Goal: Task Accomplishment & Management: Manage account settings

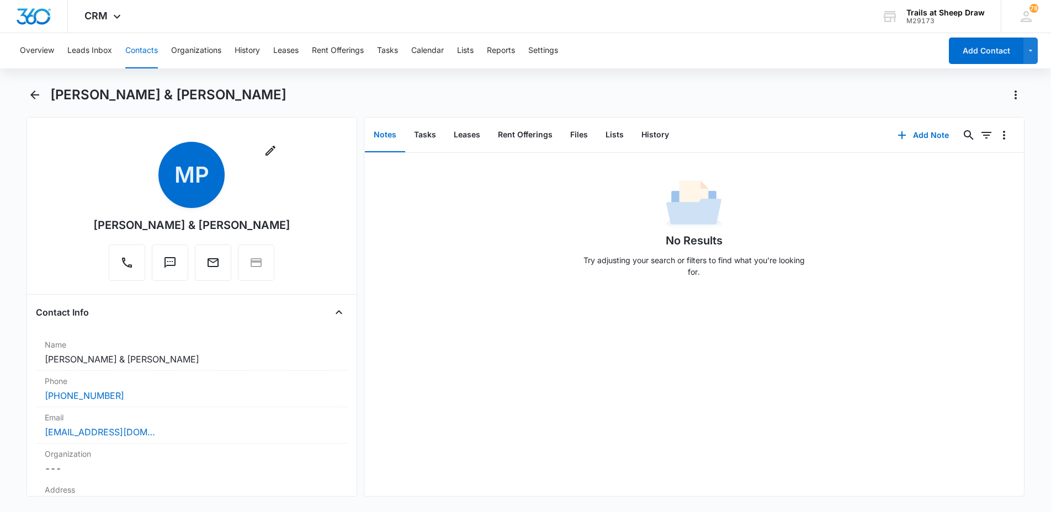
scroll to position [883, 0]
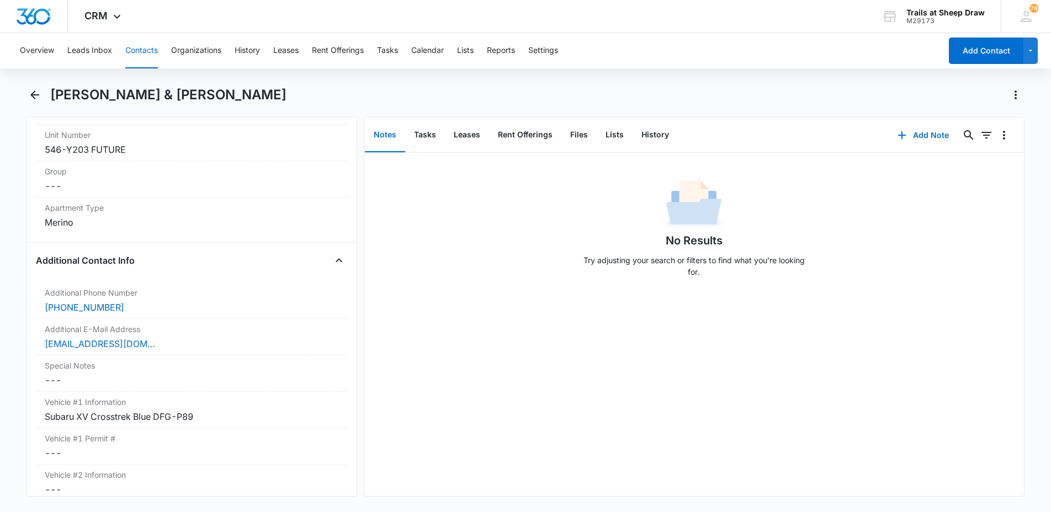
click at [155, 52] on button "Contacts" at bounding box center [141, 50] width 33 height 35
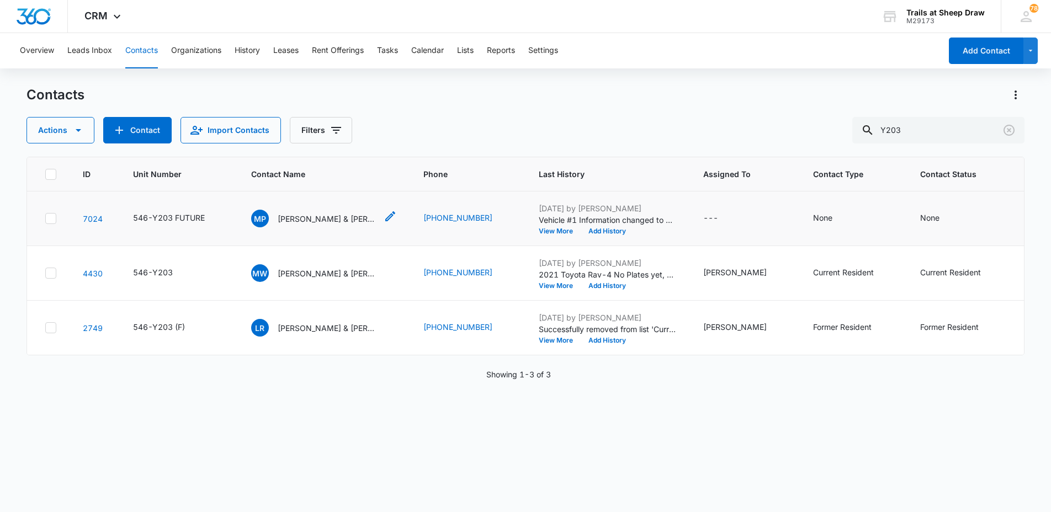
click at [305, 218] on p "[PERSON_NAME] & [PERSON_NAME]" at bounding box center [327, 219] width 99 height 12
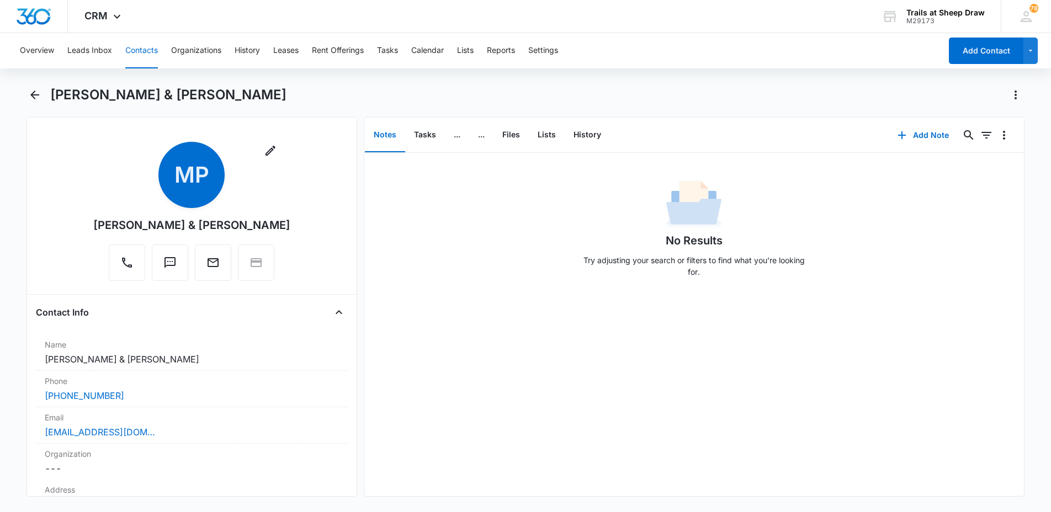
drag, startPoint x: 295, startPoint y: 224, endPoint x: 73, endPoint y: 221, distance: 222.5
click at [73, 221] on div "Remove MP Mariah Pineiro-Bigboy & Damon Defoe" at bounding box center [192, 214] width 312 height 144
copy div "[PERSON_NAME] & [PERSON_NAME]"
click at [144, 51] on button "Contacts" at bounding box center [141, 50] width 33 height 35
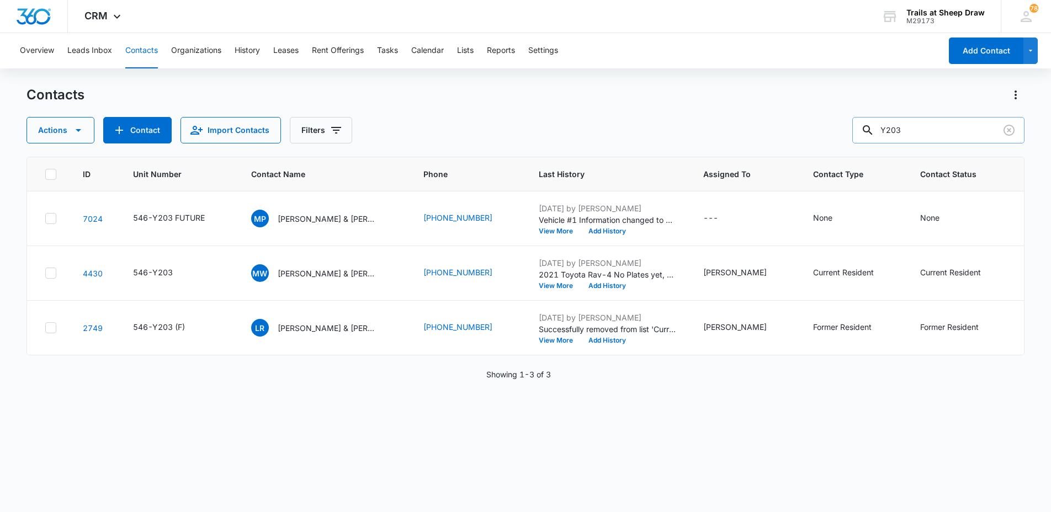
click at [874, 131] on icon at bounding box center [867, 130] width 13 height 13
click at [908, 131] on input "Y203" at bounding box center [938, 130] width 172 height 26
click at [909, 131] on input "Y203" at bounding box center [938, 130] width 172 height 26
type input "R302"
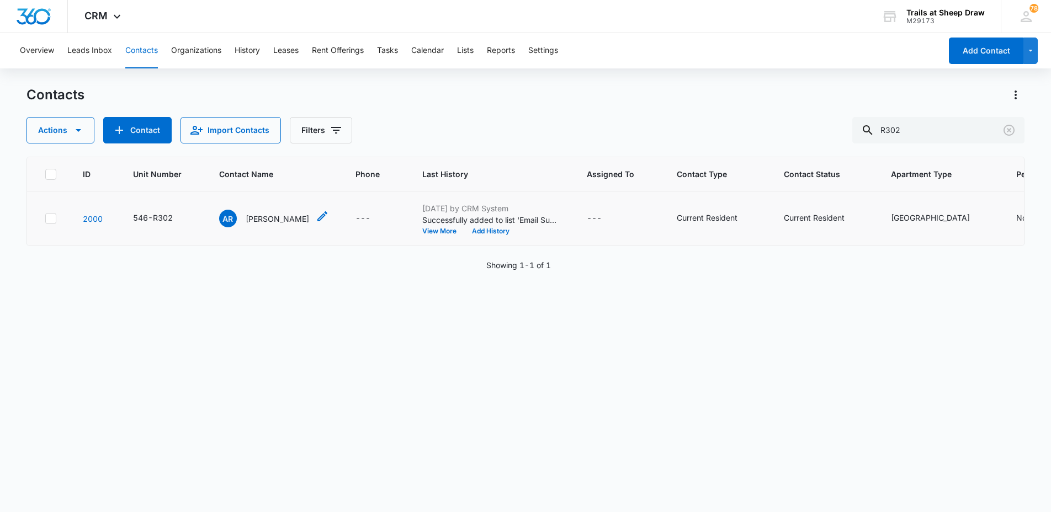
click at [266, 222] on p "[PERSON_NAME]" at bounding box center [277, 219] width 63 height 12
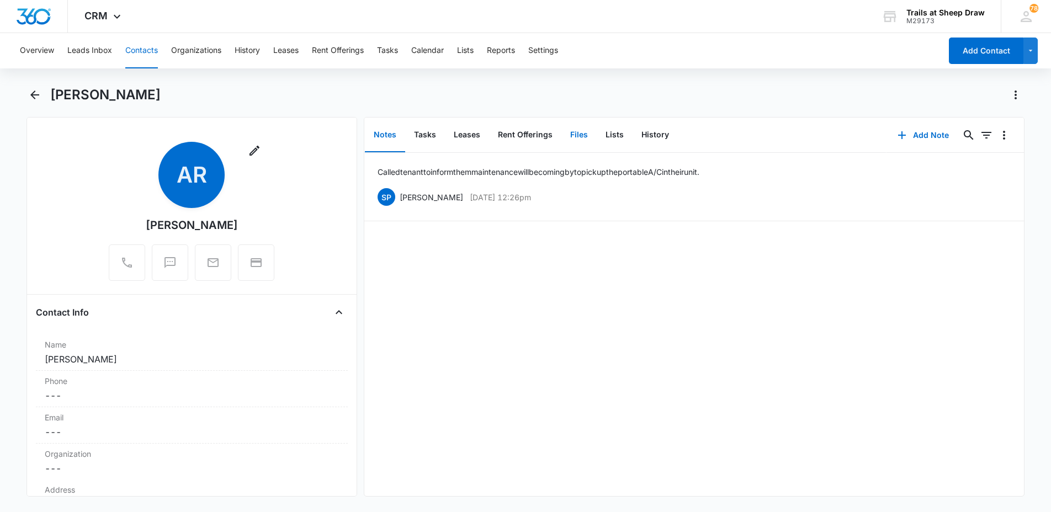
click at [577, 136] on button "Files" at bounding box center [578, 135] width 35 height 34
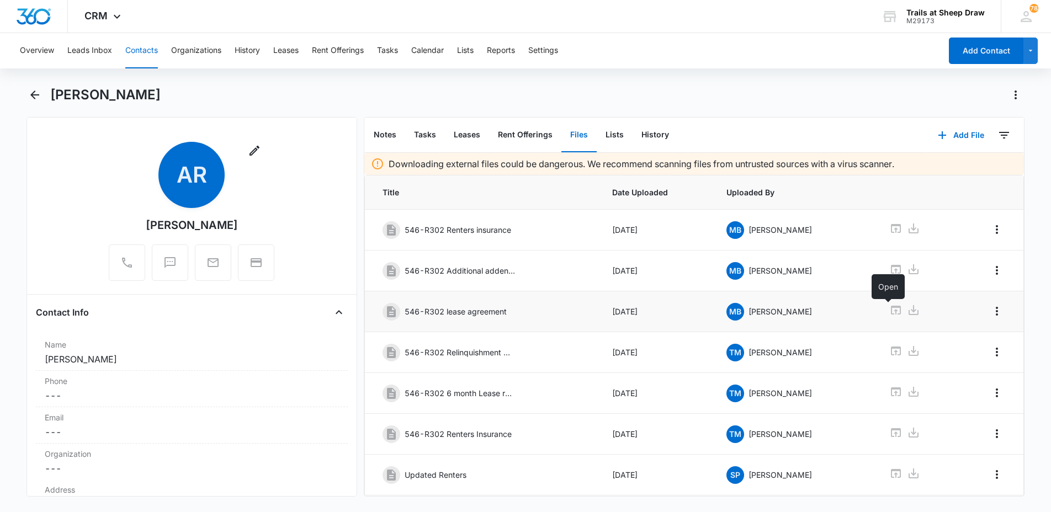
click at [889, 312] on icon at bounding box center [895, 310] width 13 height 13
click at [461, 136] on button "Leases" at bounding box center [467, 135] width 44 height 34
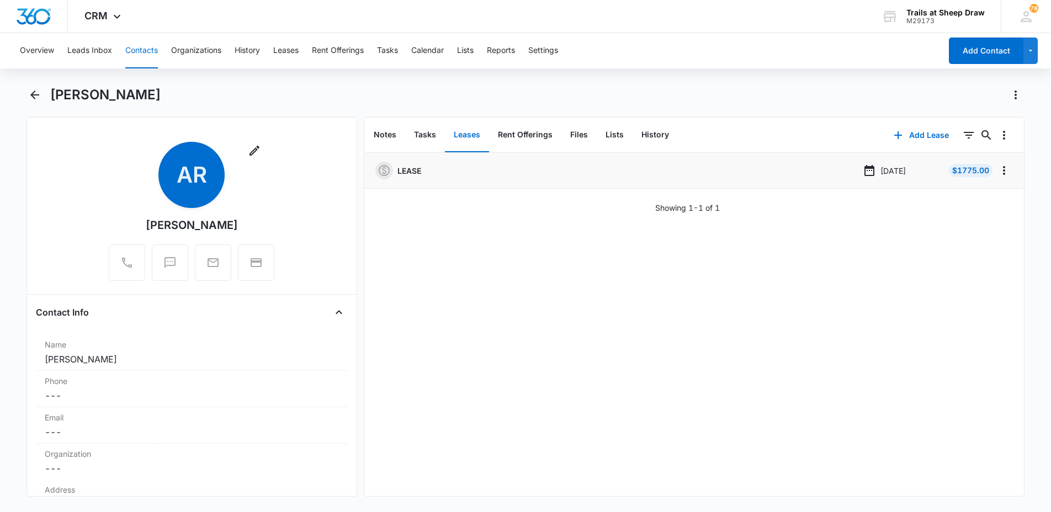
click at [562, 164] on div "LEASE" at bounding box center [617, 171] width 484 height 18
click at [419, 168] on p "LEASE" at bounding box center [409, 171] width 24 height 12
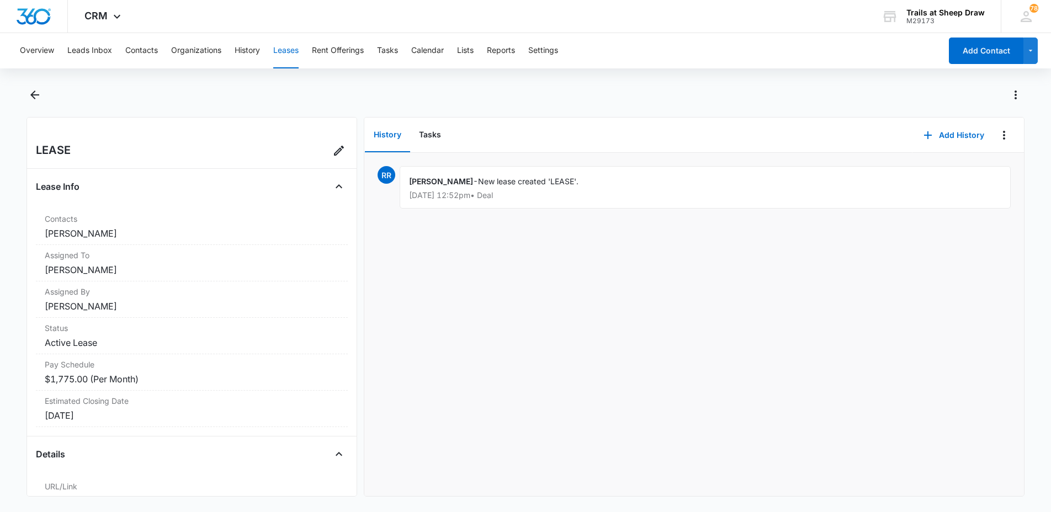
click at [386, 137] on button "History" at bounding box center [387, 135] width 45 height 34
click at [131, 49] on button "Contacts" at bounding box center [141, 50] width 33 height 35
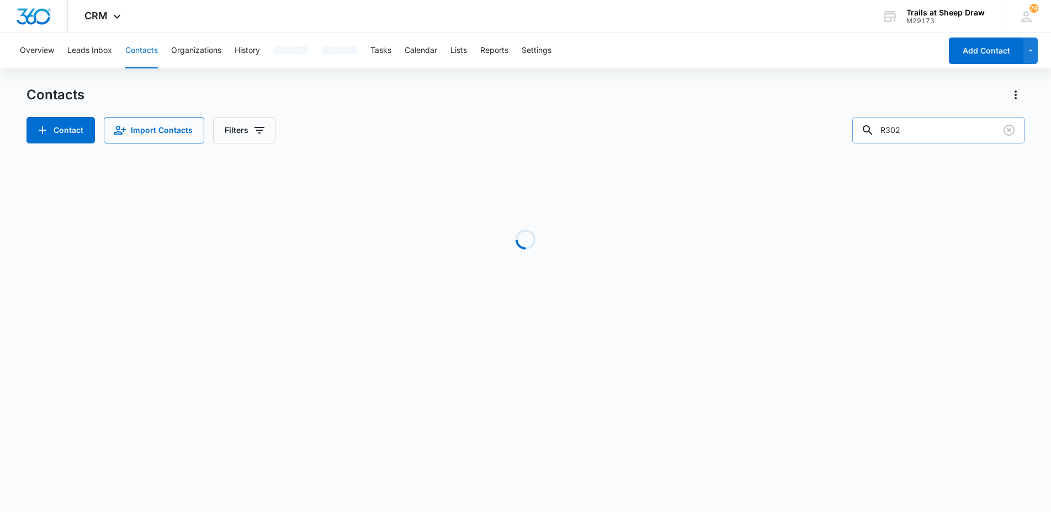
click at [917, 132] on input "R302" at bounding box center [938, 130] width 172 height 26
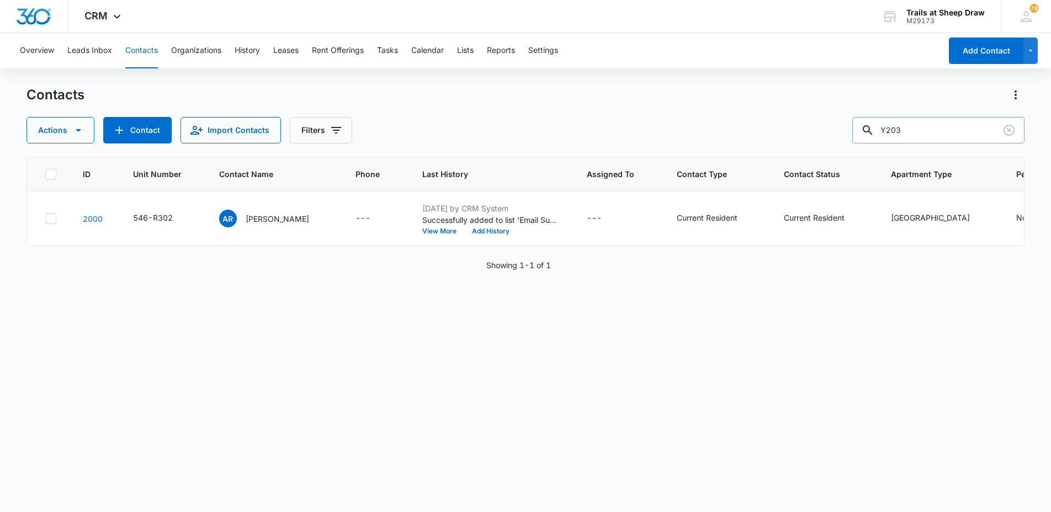
type input "Y203"
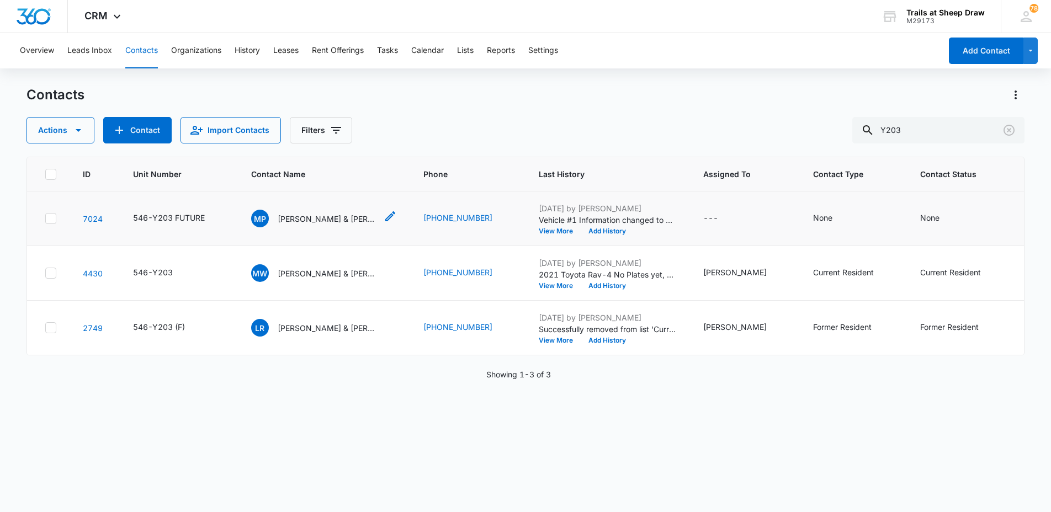
click at [313, 224] on p "[PERSON_NAME] & [PERSON_NAME]" at bounding box center [327, 219] width 99 height 12
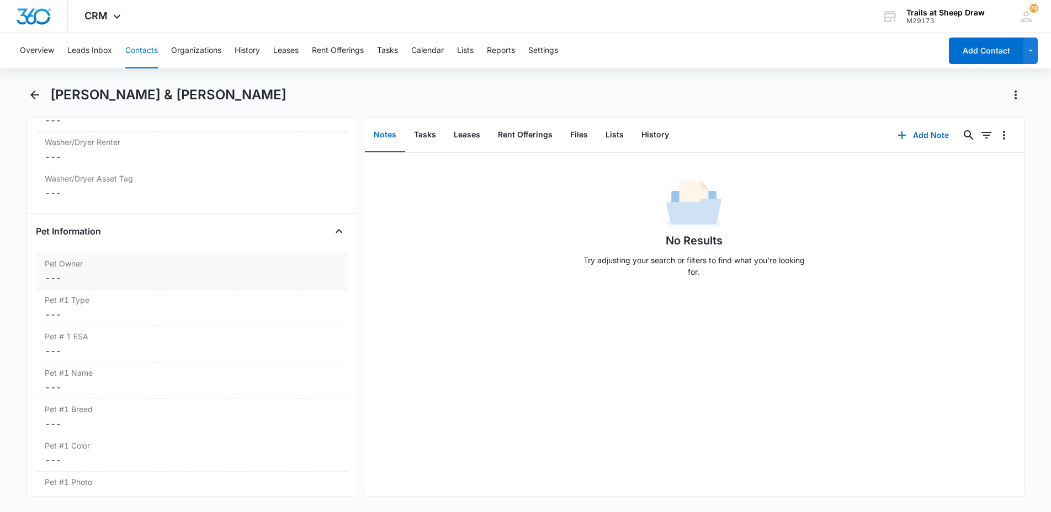
scroll to position [1325, 0]
click at [142, 269] on label "Pet Owner" at bounding box center [192, 264] width 294 height 12
click at [66, 289] on div "Yes" at bounding box center [67, 287] width 13 height 12
click at [43, 287] on input "Yes" at bounding box center [43, 286] width 1 height 1
checkbox input "true"
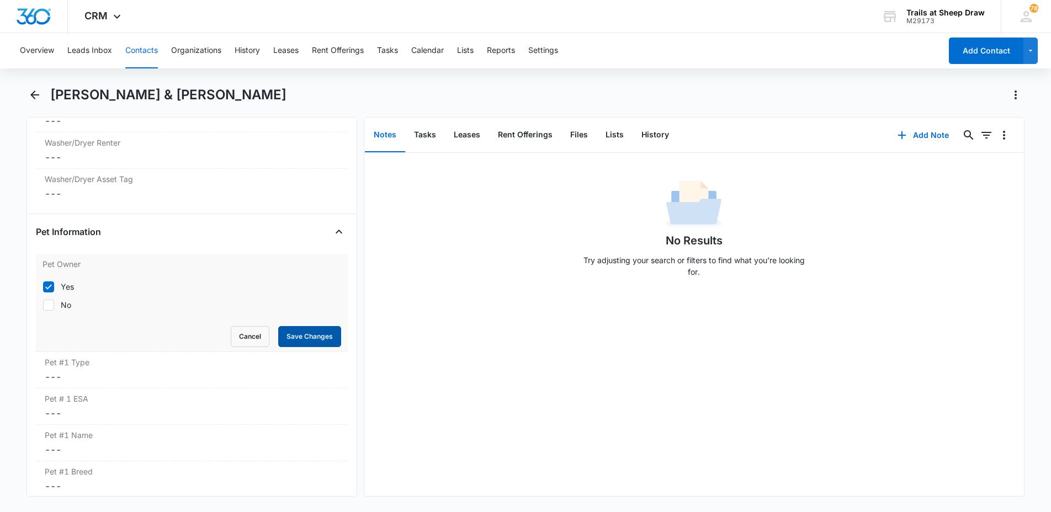
click at [295, 335] on button "Save Changes" at bounding box center [309, 336] width 63 height 21
click at [86, 362] on label "Pet #1 Type" at bounding box center [192, 363] width 294 height 12
click at [105, 383] on input "Pet #1 Type" at bounding box center [192, 386] width 299 height 26
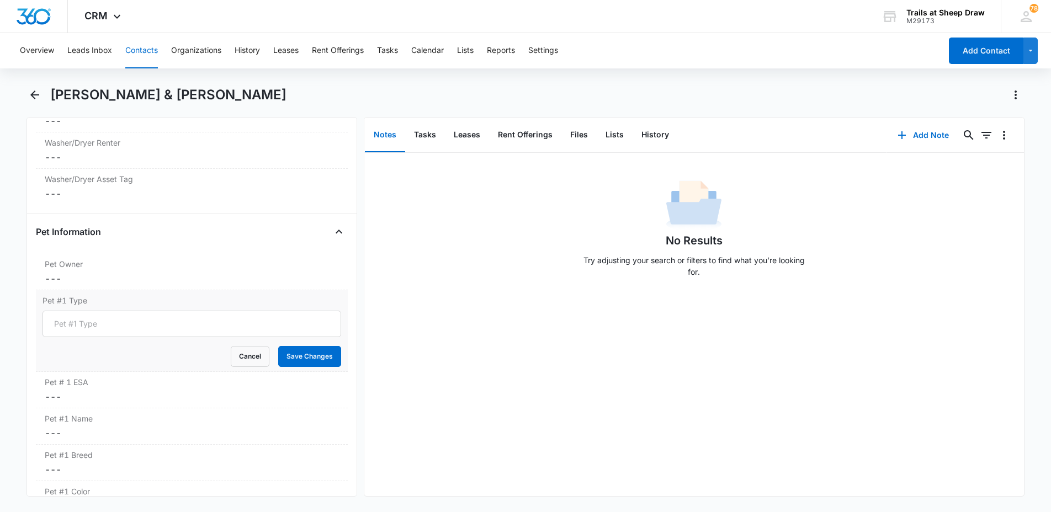
type input "Dog"
click at [278, 352] on button "Save Changes" at bounding box center [309, 356] width 63 height 21
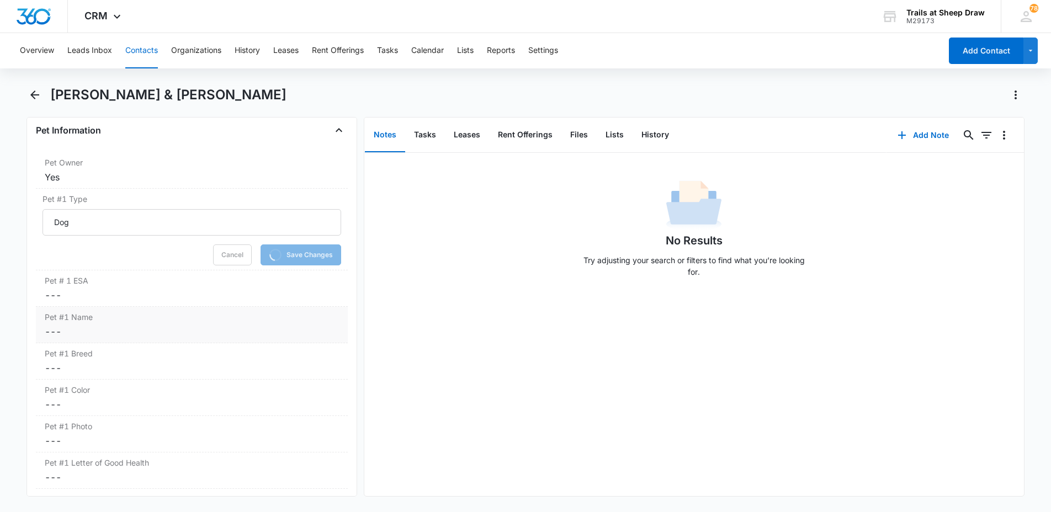
scroll to position [1435, 0]
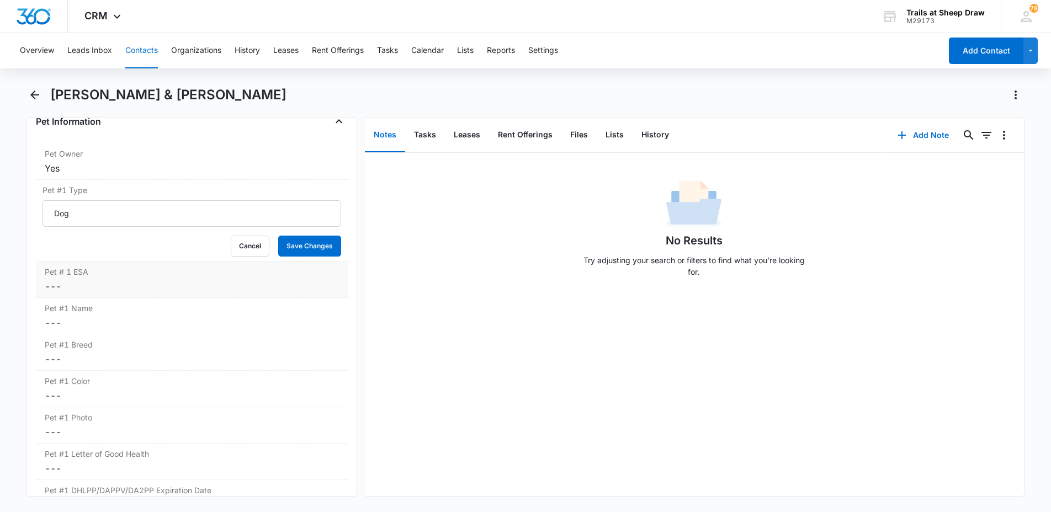
click at [95, 289] on dd "Cancel Save Changes ---" at bounding box center [192, 286] width 294 height 13
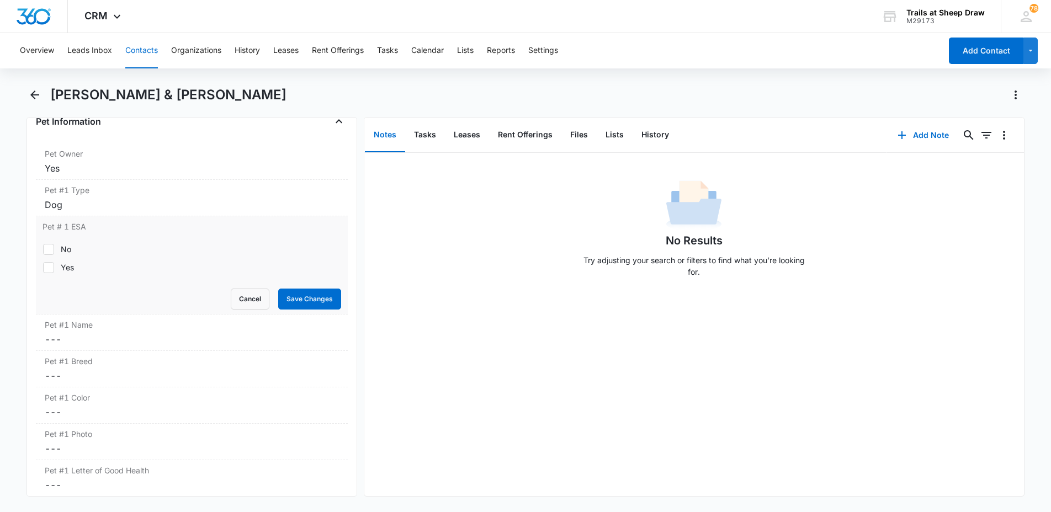
click at [53, 250] on icon at bounding box center [49, 250] width 10 height 10
click at [43, 250] on input "No" at bounding box center [43, 249] width 1 height 1
checkbox input "true"
click at [296, 299] on button "Save Changes" at bounding box center [309, 299] width 63 height 21
click at [79, 335] on dd "Cancel Save Changes ---" at bounding box center [192, 339] width 294 height 13
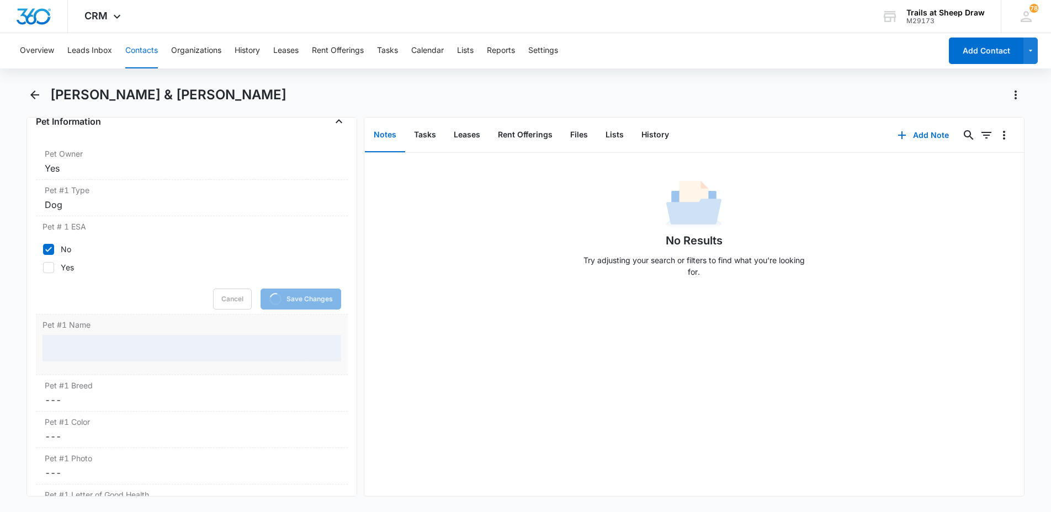
click at [83, 346] on div at bounding box center [192, 348] width 299 height 26
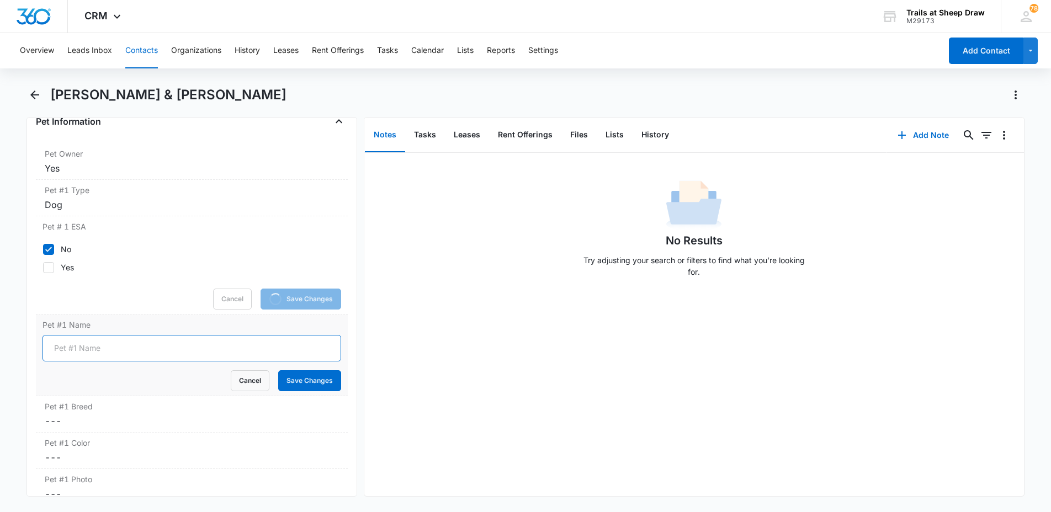
click at [89, 350] on input "Pet #1 Name" at bounding box center [192, 348] width 299 height 26
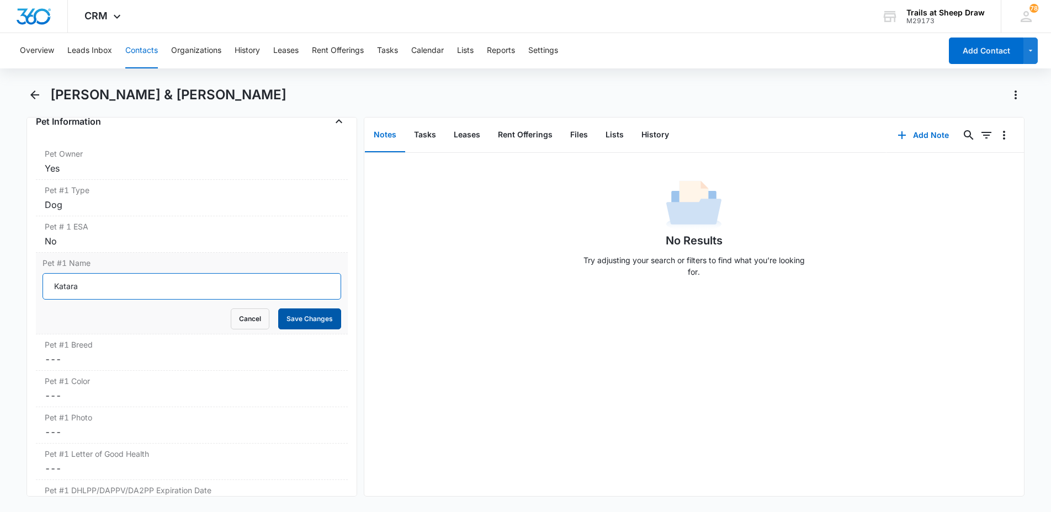
type input "Katara"
click at [291, 321] on button "Save Changes" at bounding box center [309, 319] width 63 height 21
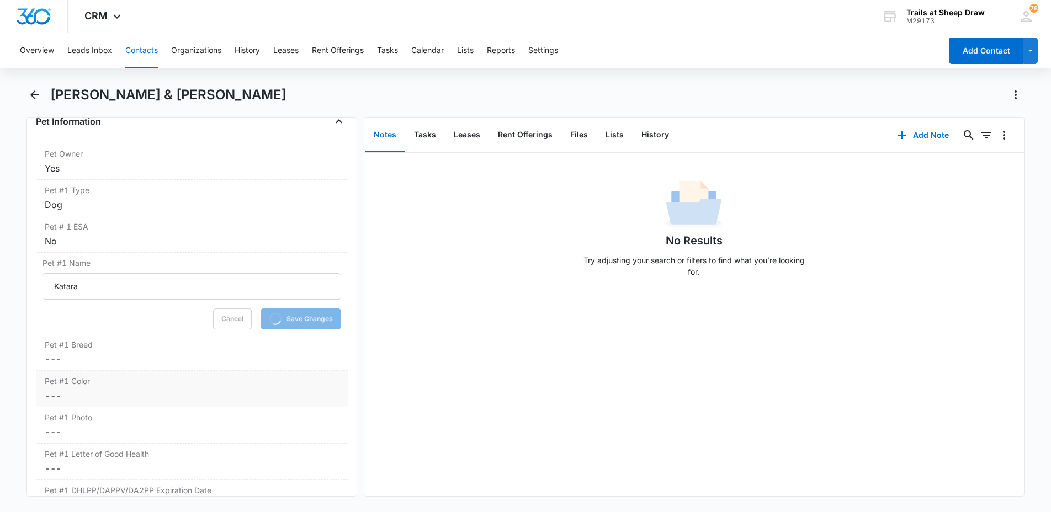
click at [120, 367] on div "Pet #1 Breed Cancel Save Changes ---" at bounding box center [192, 353] width 312 height 36
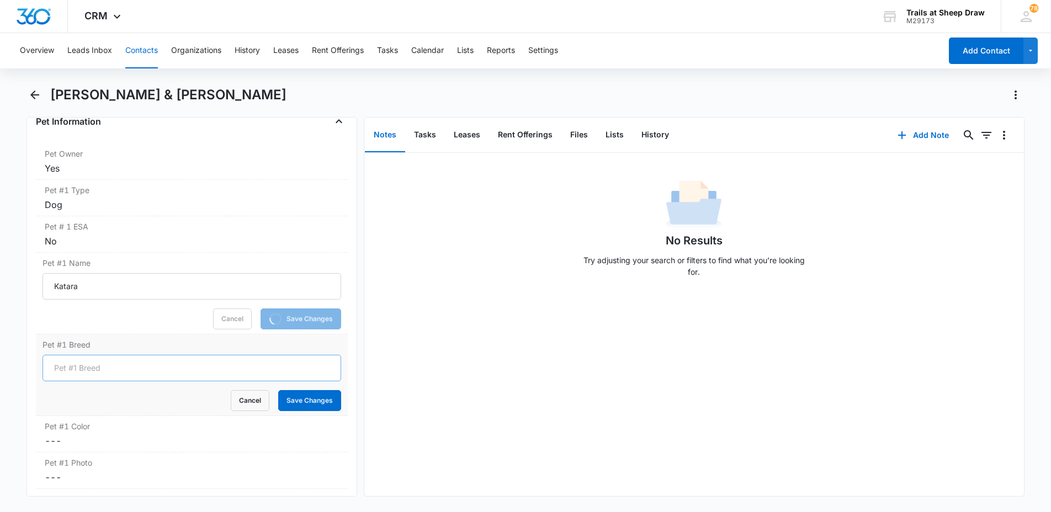
click at [107, 367] on input "Pet #1 Breed" at bounding box center [192, 368] width 299 height 26
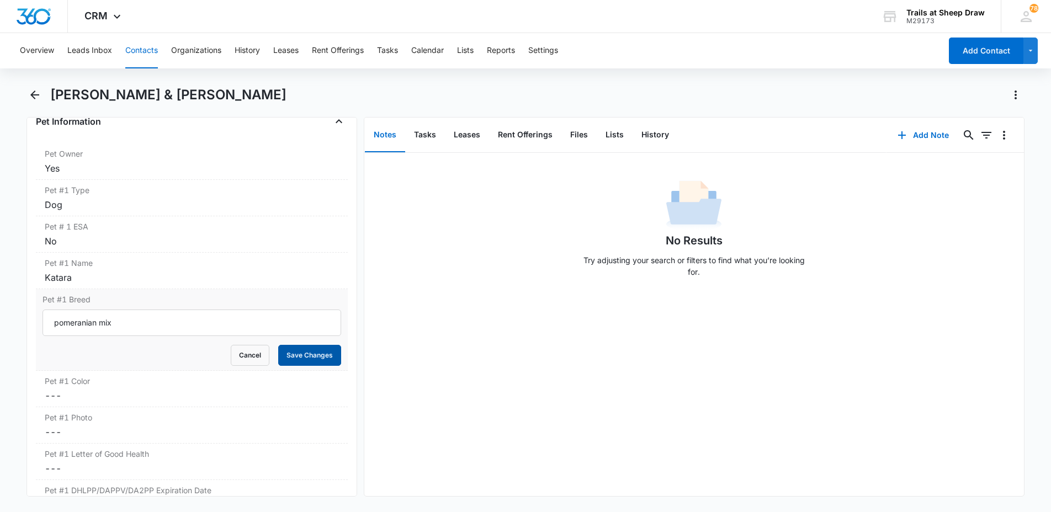
type input "pomeranian mix"
click at [288, 362] on button "Save Changes" at bounding box center [309, 355] width 63 height 21
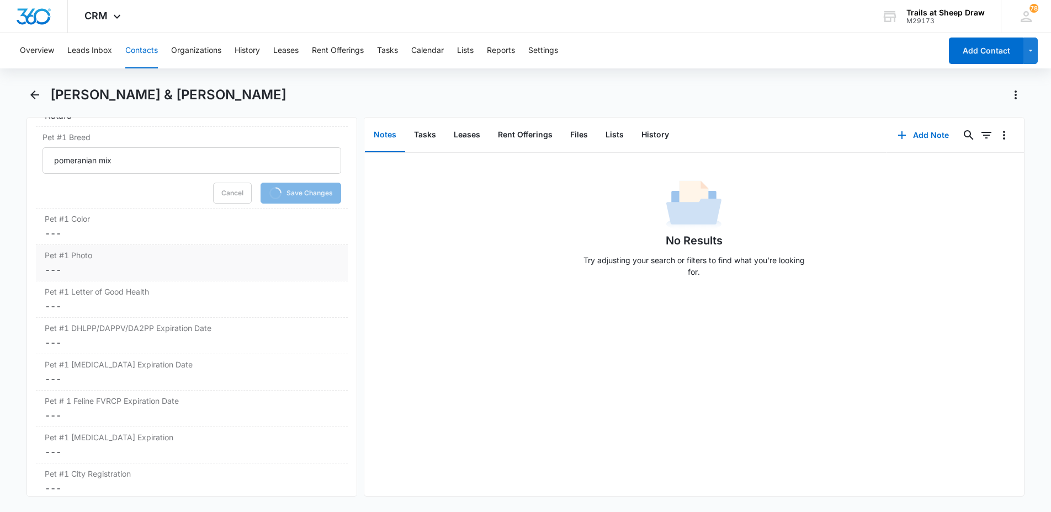
scroll to position [1601, 0]
click at [108, 227] on dd "Cancel Save Changes ---" at bounding box center [192, 230] width 294 height 13
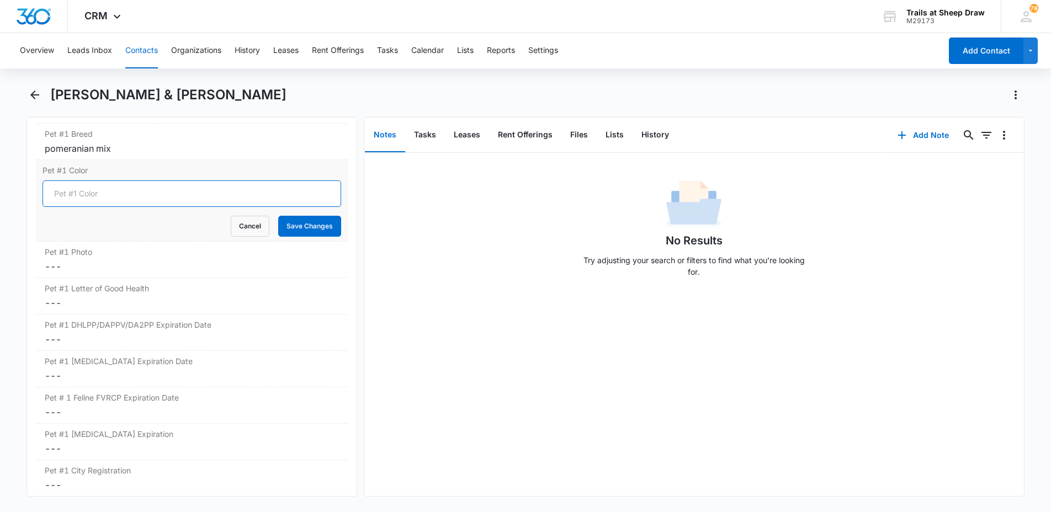
click at [96, 192] on input "Pet #1 Color" at bounding box center [192, 194] width 299 height 26
type input "tan"
click at [300, 232] on button "Save Changes" at bounding box center [309, 226] width 63 height 21
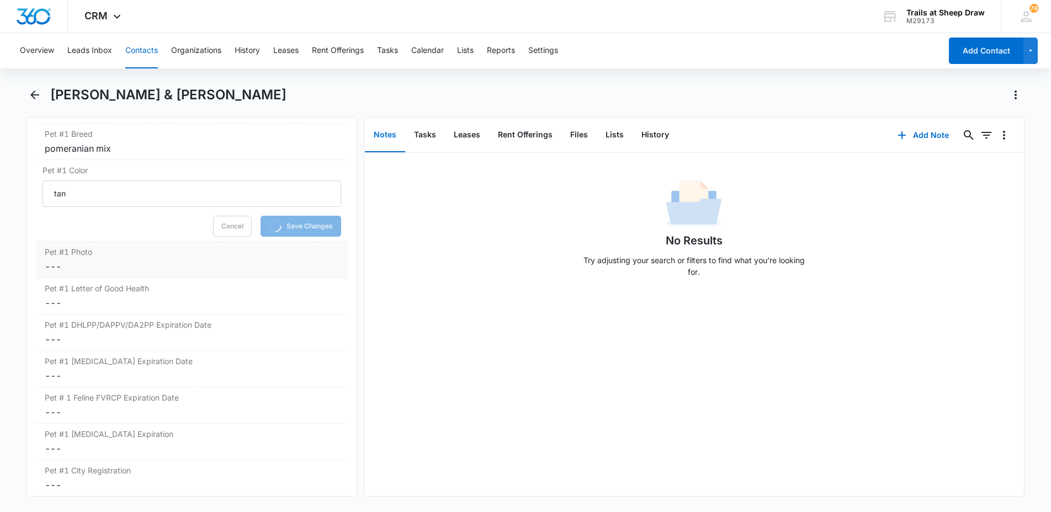
click at [127, 257] on label "Pet #1 Photo" at bounding box center [192, 252] width 294 height 12
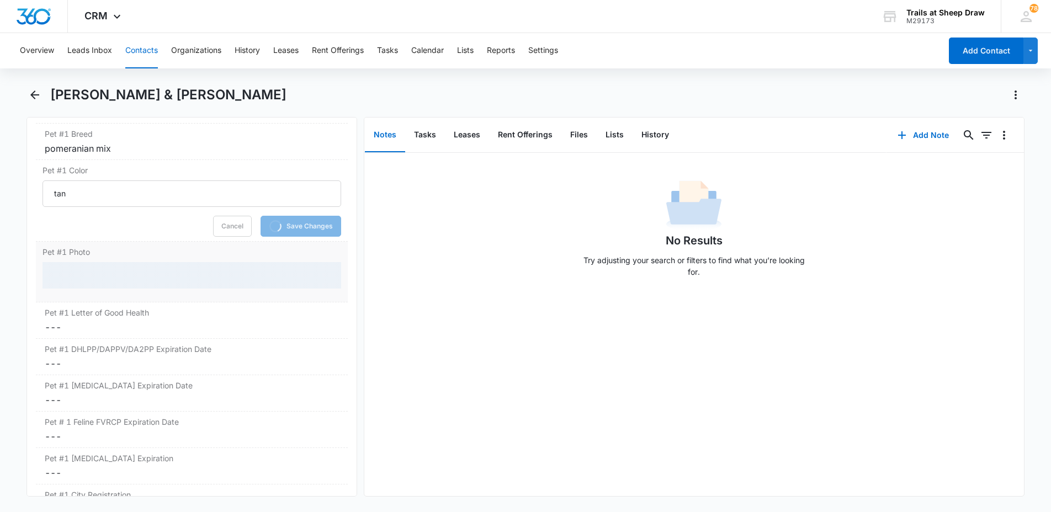
click at [118, 277] on div at bounding box center [192, 275] width 299 height 26
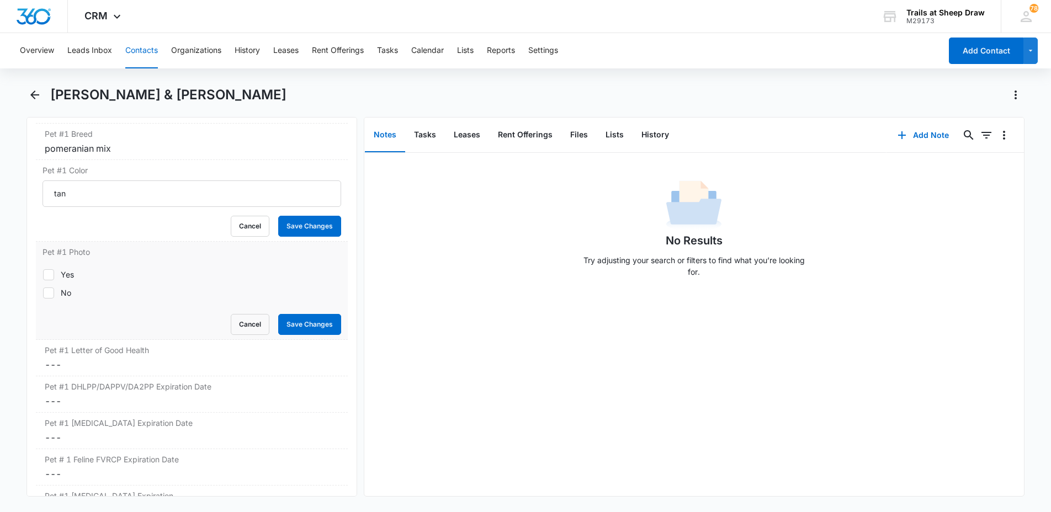
click at [66, 277] on div "Yes" at bounding box center [67, 275] width 13 height 12
click at [43, 275] on input "Yes" at bounding box center [43, 274] width 1 height 1
checkbox input "true"
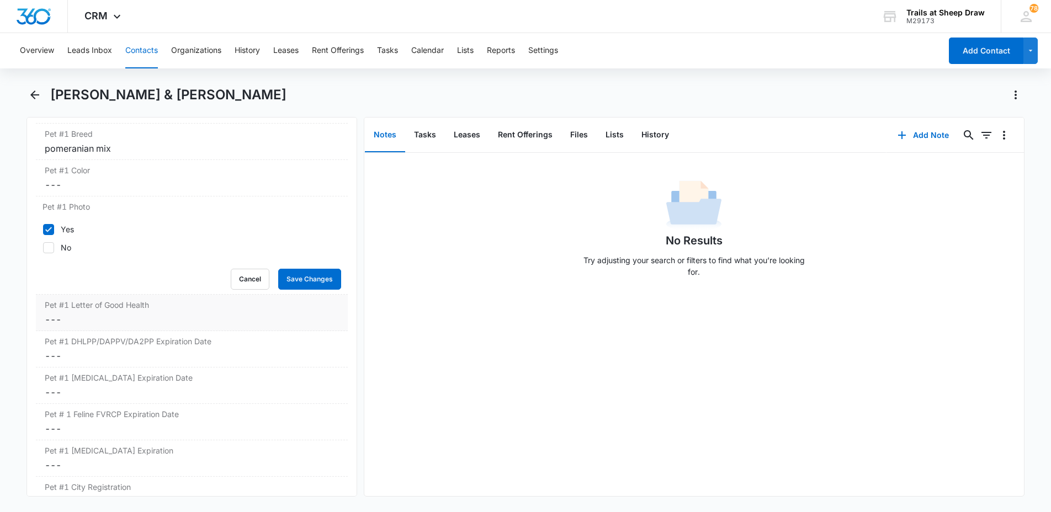
click at [295, 326] on dd "Cancel Save Changes ---" at bounding box center [192, 319] width 294 height 13
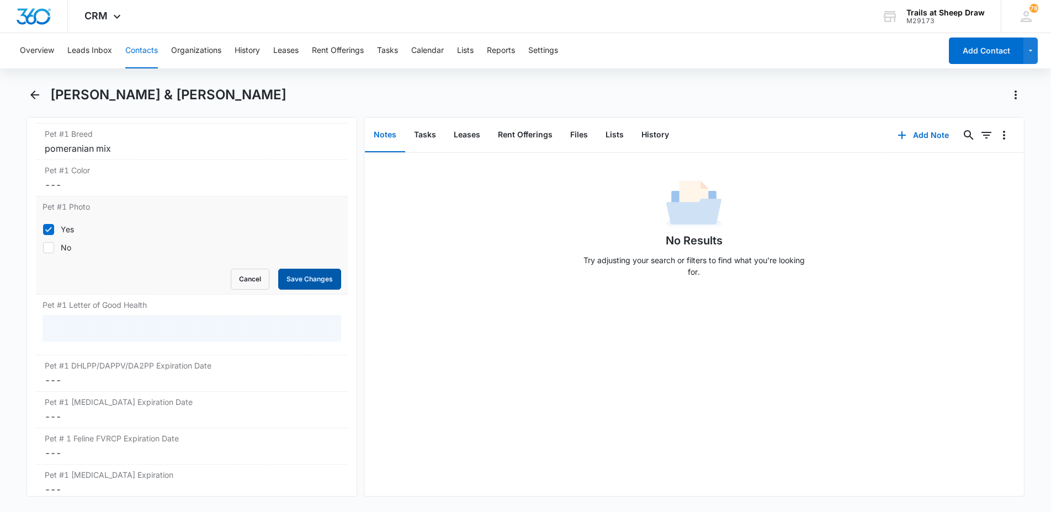
click at [290, 288] on button "Save Changes" at bounding box center [309, 279] width 63 height 21
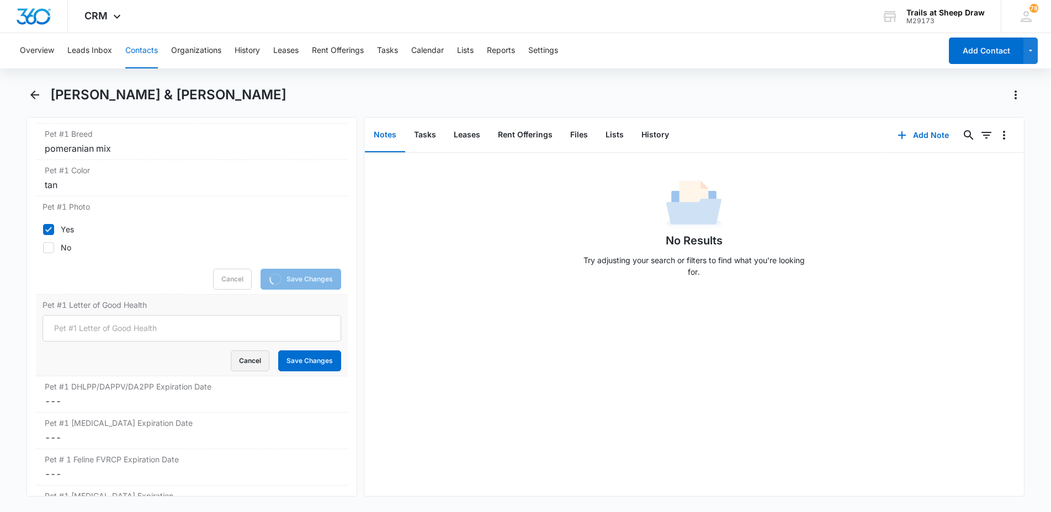
click at [250, 363] on button "Cancel" at bounding box center [250, 361] width 39 height 21
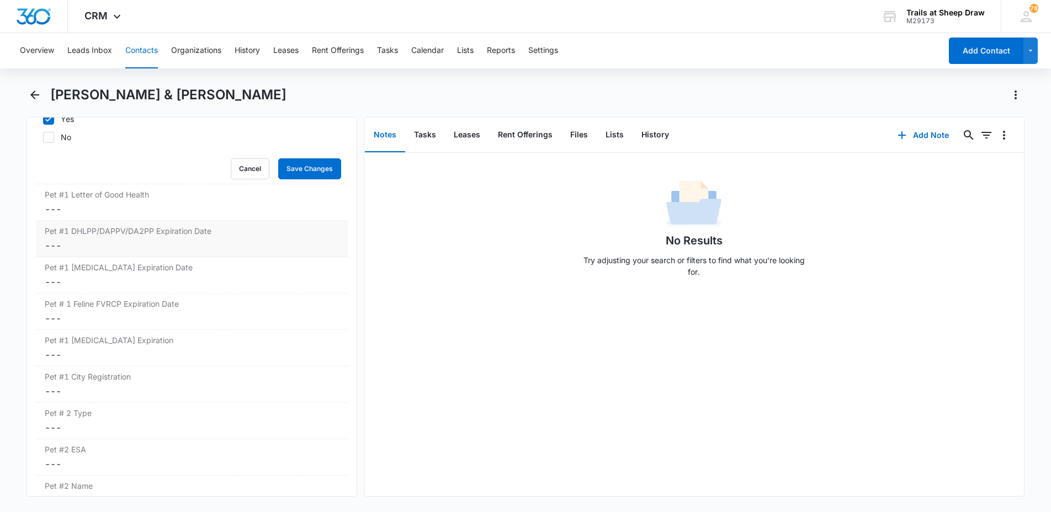
click at [94, 247] on dd "Cancel Save Changes ---" at bounding box center [192, 245] width 294 height 13
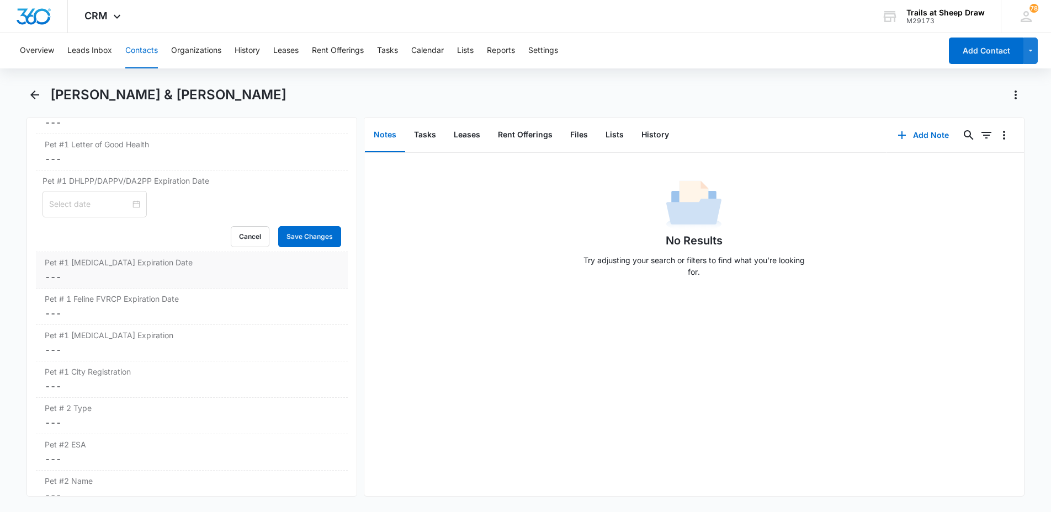
scroll to position [1699, 0]
click at [97, 208] on input at bounding box center [89, 205] width 81 height 12
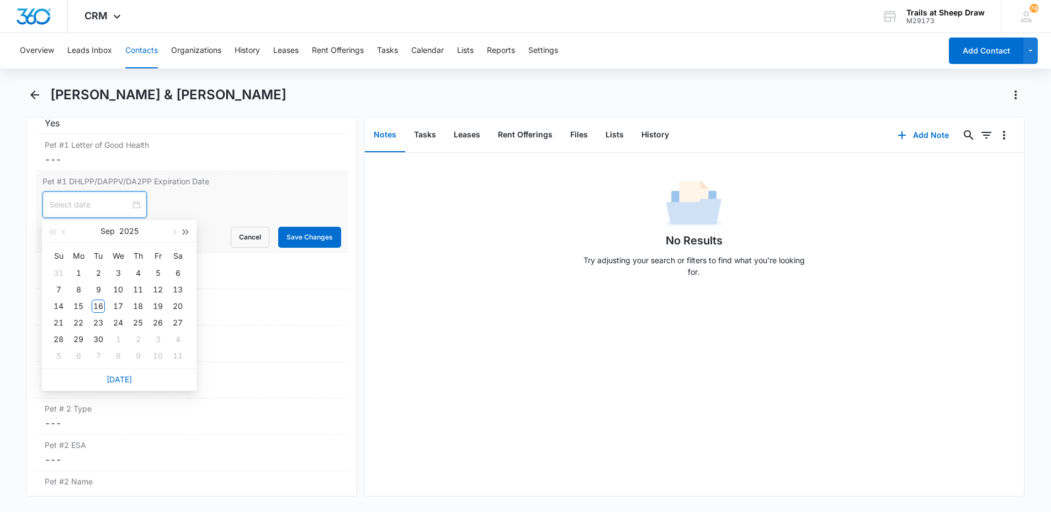
click at [187, 227] on button "button" at bounding box center [186, 231] width 12 height 22
click at [173, 235] on button "button" at bounding box center [173, 231] width 12 height 22
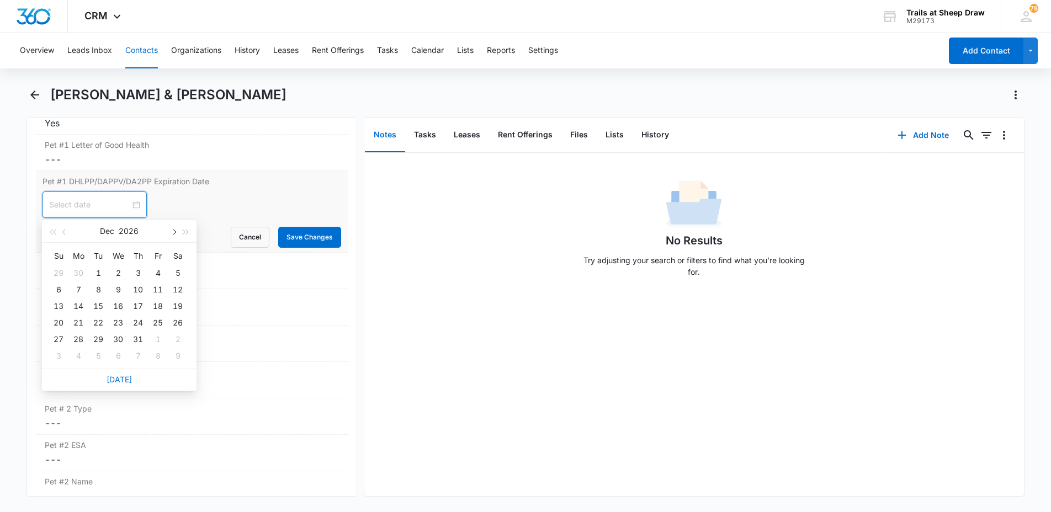
click at [173, 235] on button "button" at bounding box center [173, 231] width 12 height 22
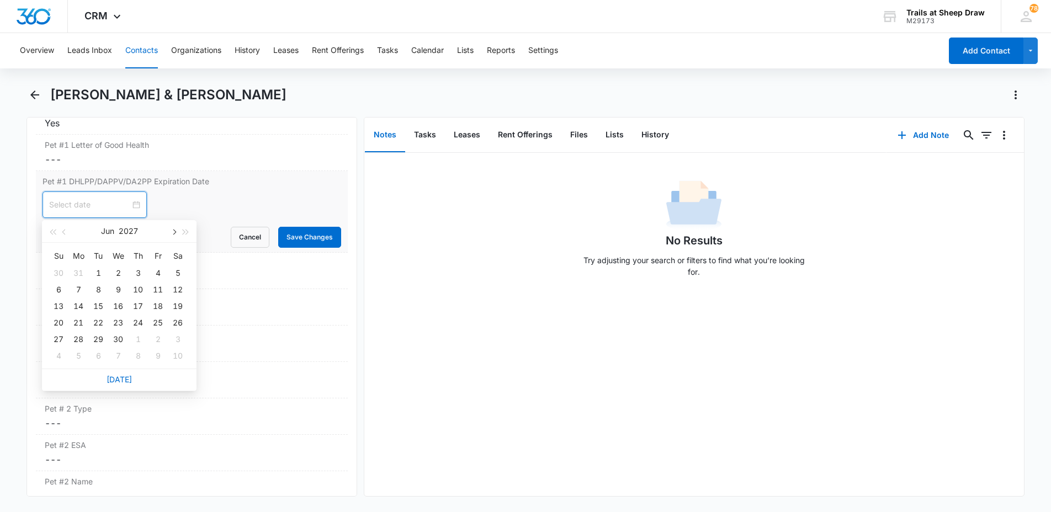
click at [173, 235] on button "button" at bounding box center [173, 231] width 12 height 22
click at [62, 233] on button "button" at bounding box center [65, 231] width 12 height 22
click at [45, 231] on div "[DATE]" at bounding box center [119, 231] width 155 height 23
click at [51, 232] on span "button" at bounding box center [53, 233] width 6 height 6
type input "[DATE]"
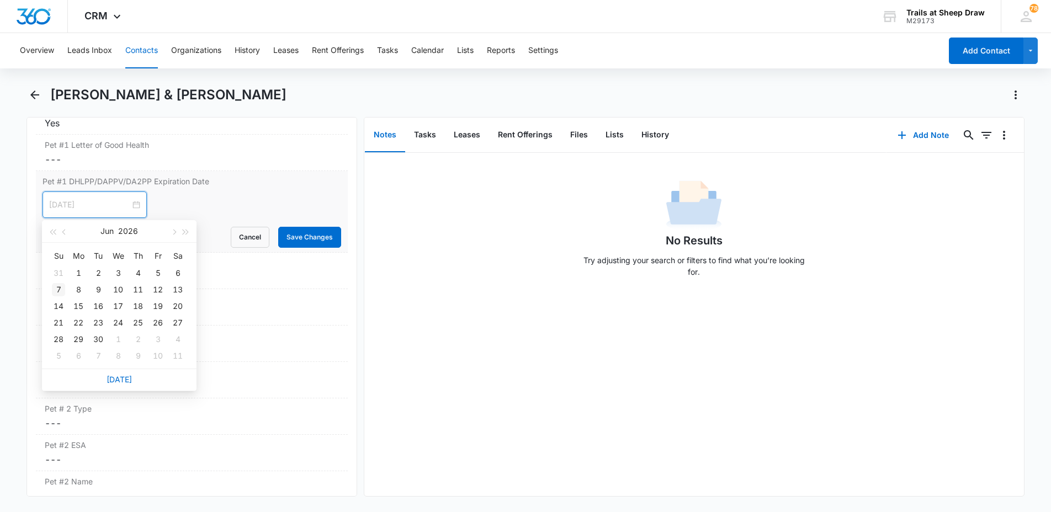
click at [60, 288] on div "7" at bounding box center [58, 289] width 13 height 13
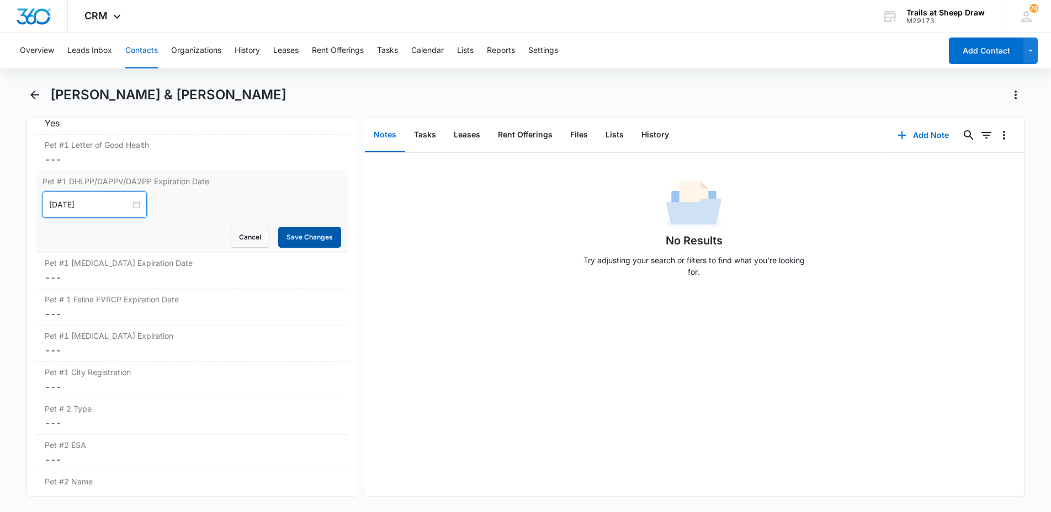
click at [290, 235] on button "Save Changes" at bounding box center [309, 237] width 63 height 21
click at [107, 281] on dd "Cancel Save Changes ---" at bounding box center [192, 277] width 294 height 13
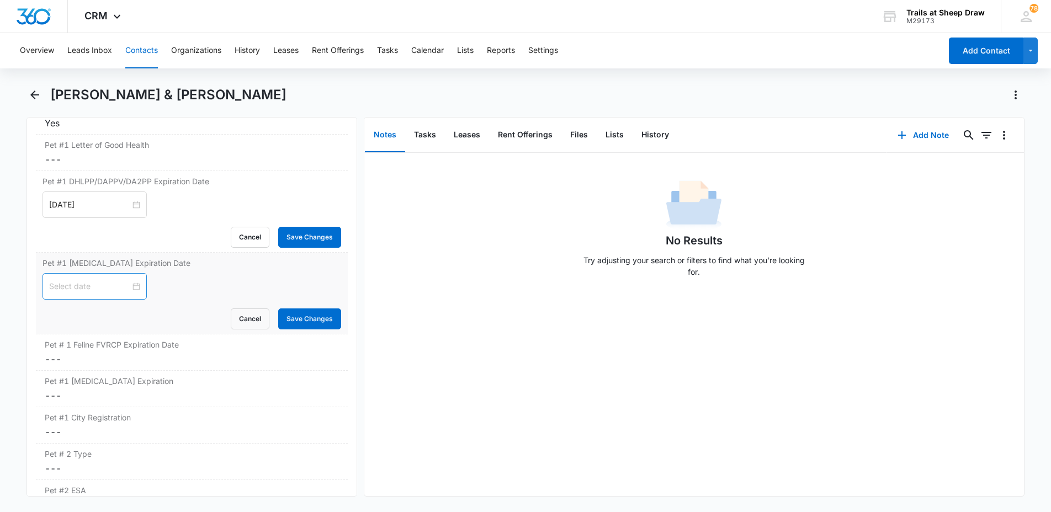
click at [129, 286] on div at bounding box center [94, 286] width 91 height 12
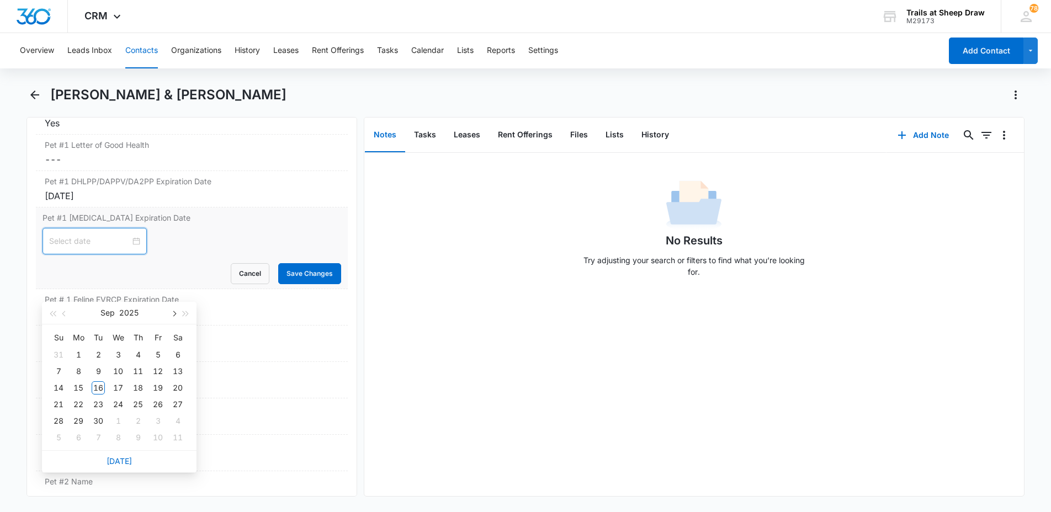
click at [173, 312] on span "button" at bounding box center [174, 314] width 6 height 6
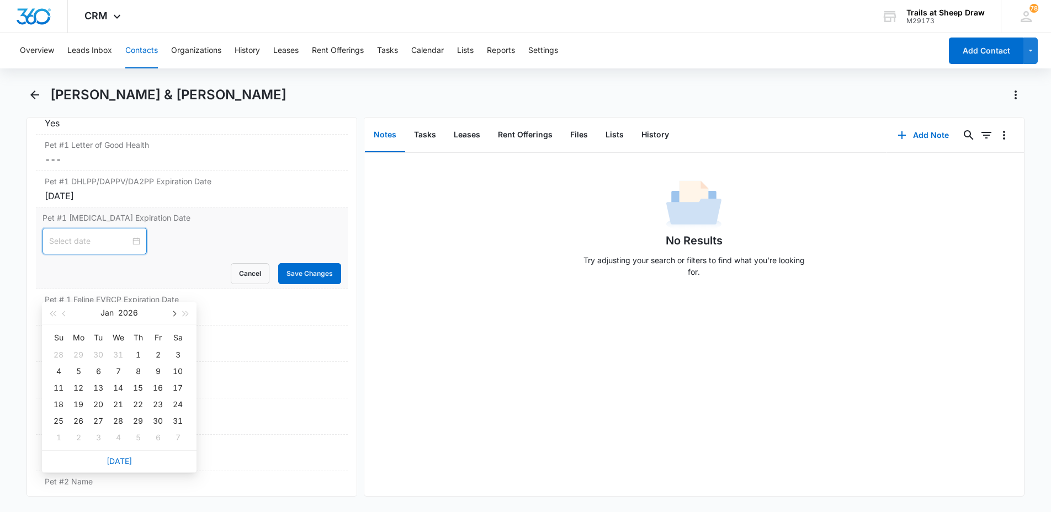
click at [173, 312] on span "button" at bounding box center [174, 314] width 6 height 6
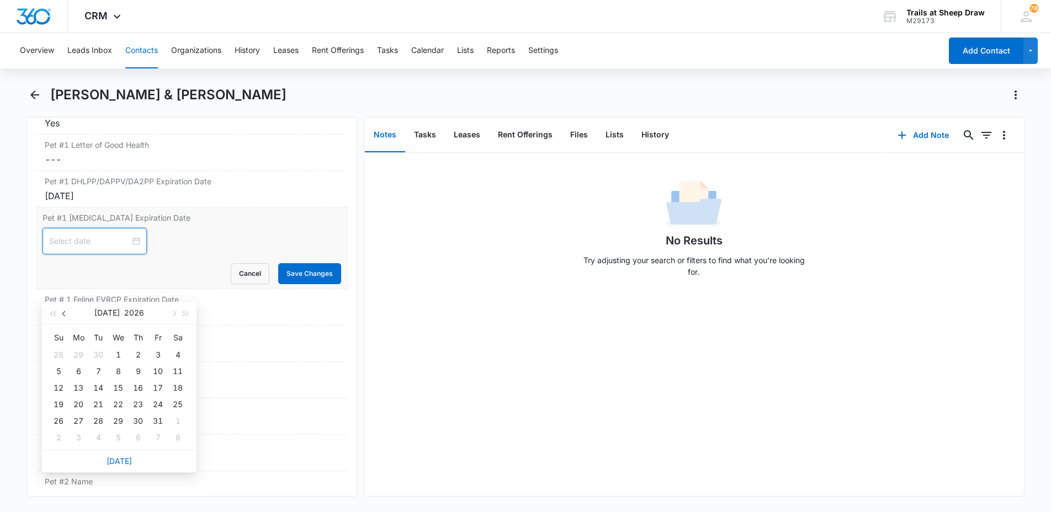
click at [67, 312] on button "button" at bounding box center [65, 313] width 12 height 22
type input "[DATE]"
drag, startPoint x: 60, startPoint y: 370, endPoint x: 135, endPoint y: 356, distance: 75.9
click at [60, 370] on div "7" at bounding box center [58, 371] width 13 height 13
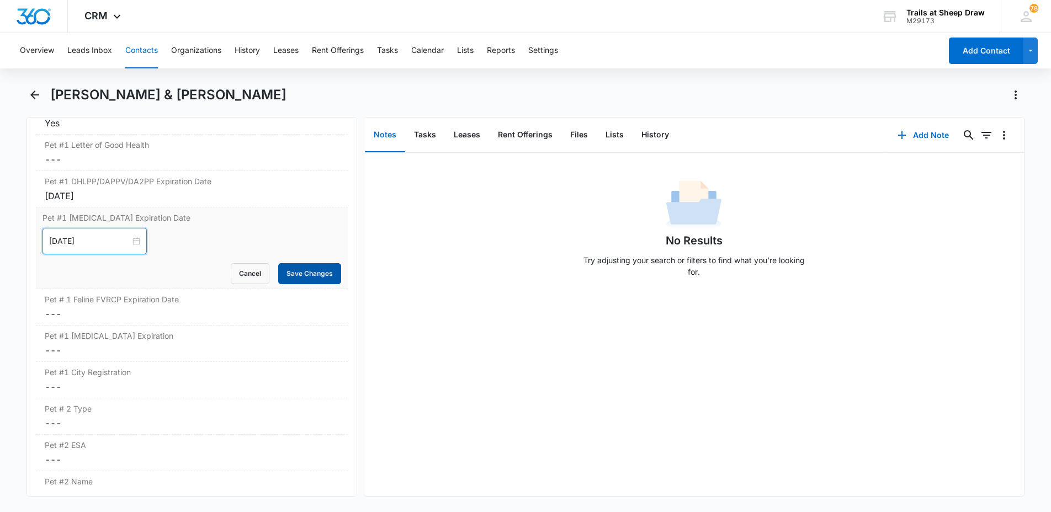
click at [299, 275] on button "Save Changes" at bounding box center [309, 273] width 63 height 21
click at [110, 352] on dd "Cancel Save Changes ---" at bounding box center [192, 350] width 294 height 13
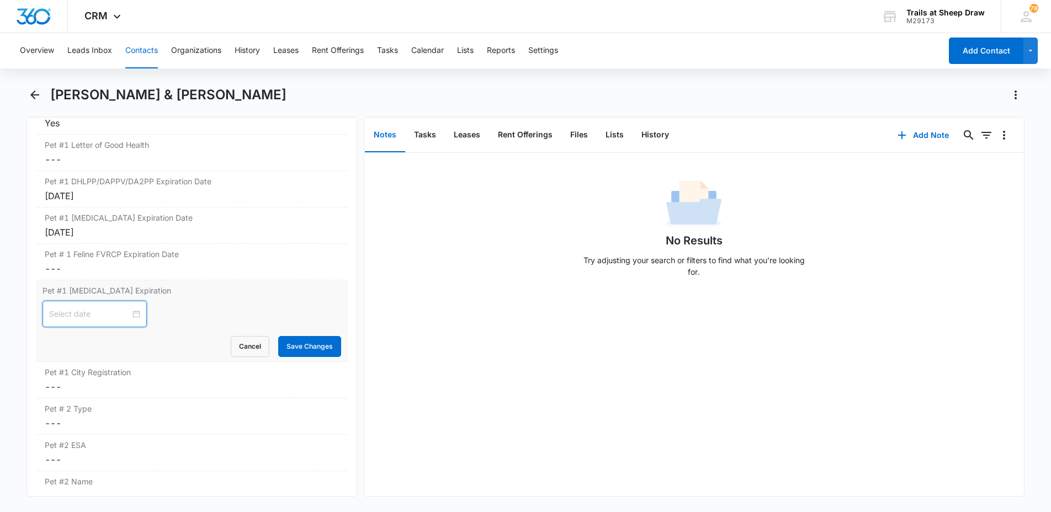
click at [100, 309] on input at bounding box center [89, 314] width 81 height 12
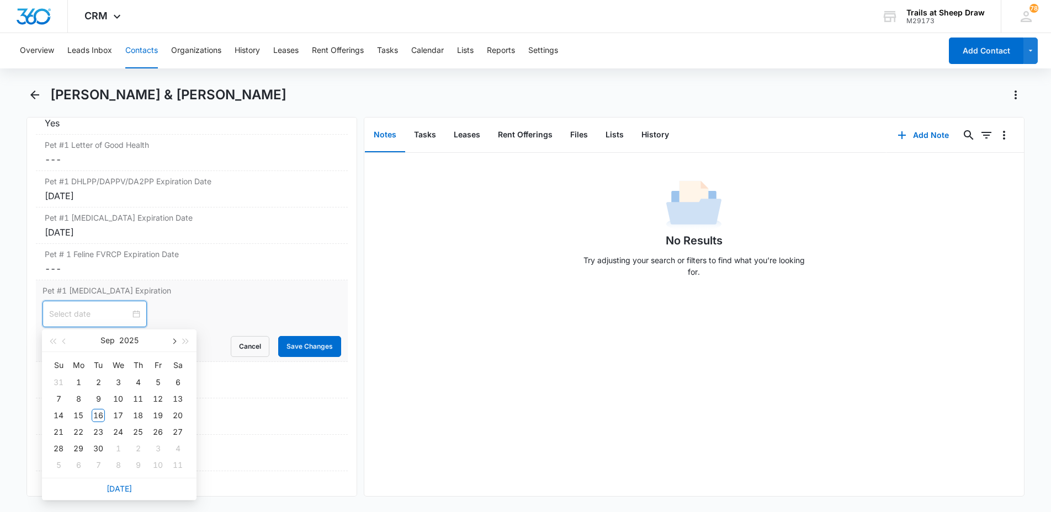
click at [174, 343] on button "button" at bounding box center [173, 341] width 12 height 22
click at [174, 343] on span "button" at bounding box center [174, 342] width 6 height 6
click at [175, 343] on button "button" at bounding box center [173, 341] width 12 height 22
click at [175, 342] on button "button" at bounding box center [173, 341] width 12 height 22
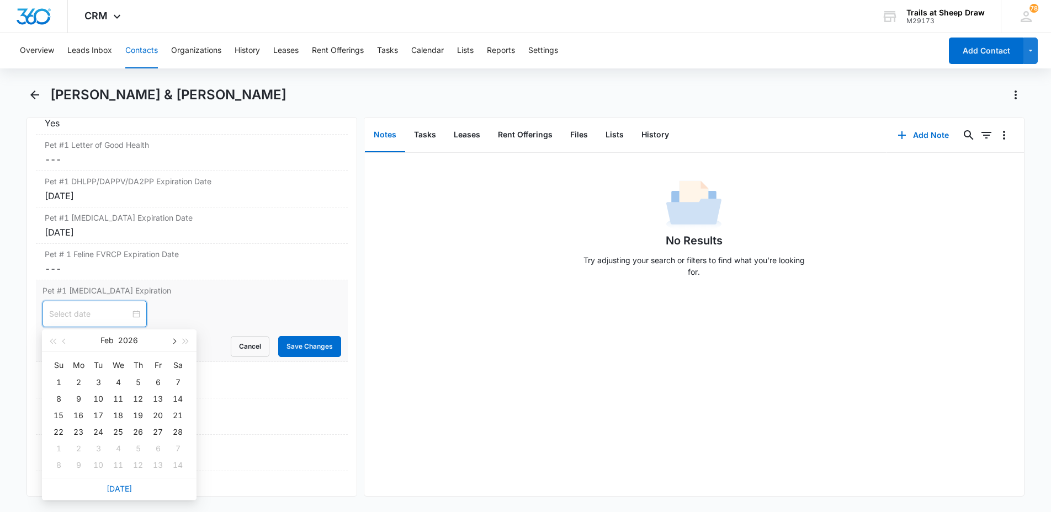
click at [175, 342] on span "button" at bounding box center [174, 342] width 6 height 6
click at [176, 342] on span "button" at bounding box center [174, 342] width 6 height 6
type input "[DATE]"
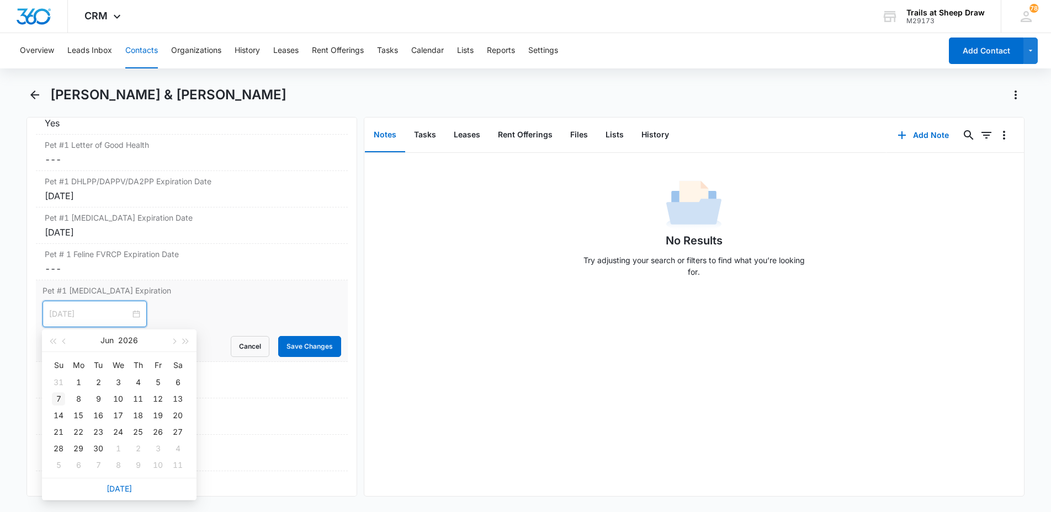
click at [61, 399] on div "7" at bounding box center [58, 398] width 13 height 13
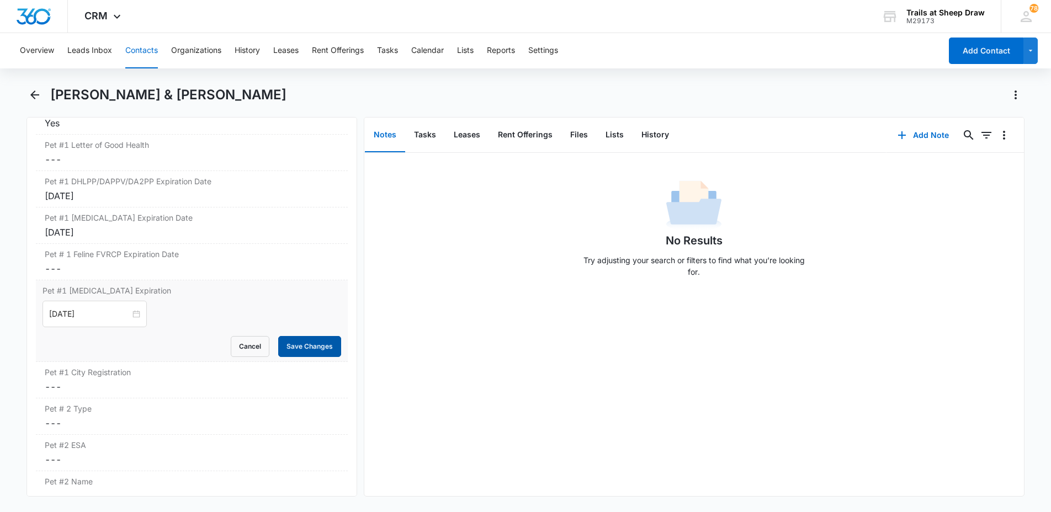
click at [293, 348] on button "Save Changes" at bounding box center [309, 346] width 63 height 21
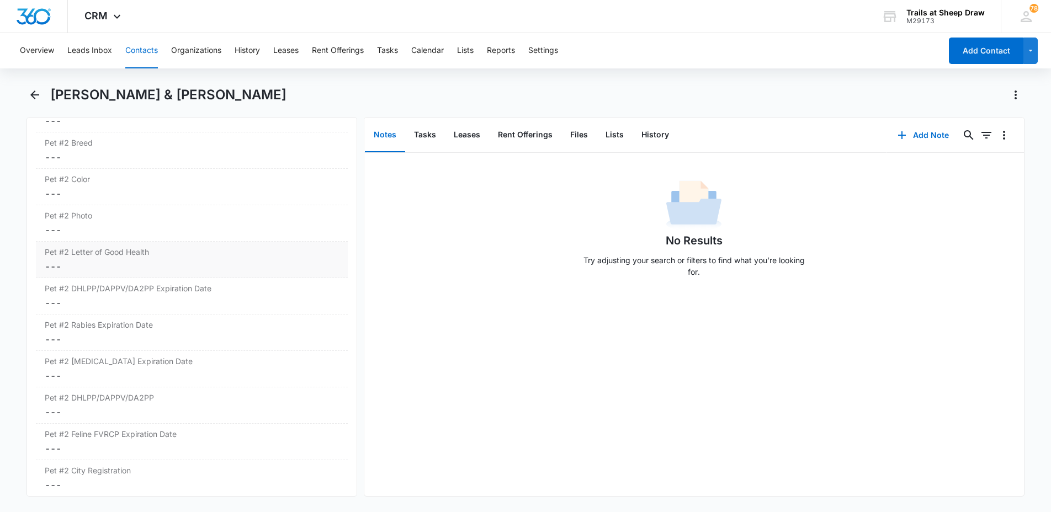
scroll to position [1913, 0]
